Goal: Navigation & Orientation: Go to known website

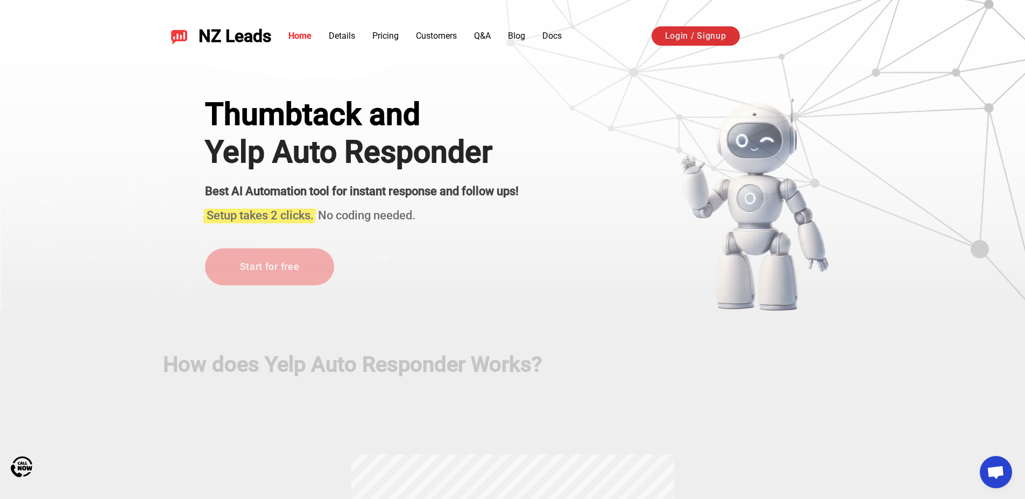
click at [698, 31] on link "Login / Signup" at bounding box center [695, 35] width 88 height 19
